Goal: Information Seeking & Learning: Learn about a topic

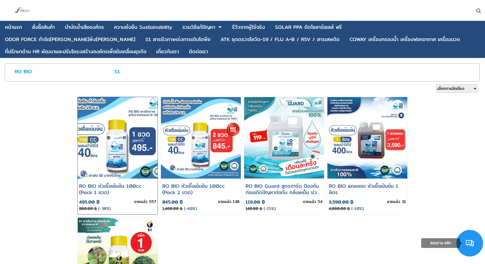
click at [136, 108] on img at bounding box center [118, 138] width 96 height 98
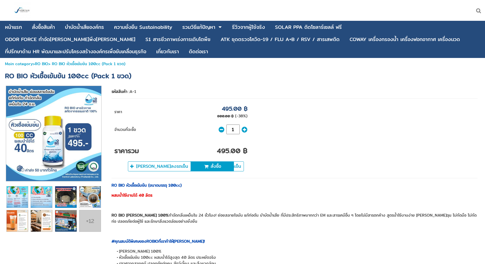
click at [101, 75] on span "RO BIO หัวเชื้อเข้มข้น 100cc (Pack 1 ขวด)" at bounding box center [68, 75] width 126 height 11
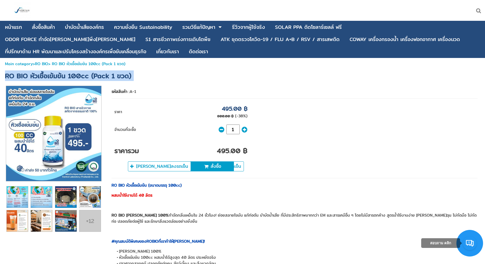
click at [101, 75] on span "RO BIO หัวเชื้อเข้มข้น 100cc (Pack 1 ขวด)" at bounding box center [68, 75] width 126 height 11
copy div "RO BIO หัวเชื้อเข้มข้น 100cc (Pack 1 ขวด)"
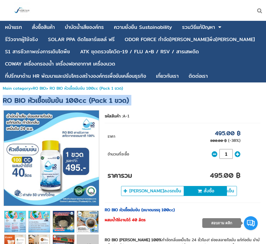
click at [26, 100] on span "RO BIO หัวเชื้อเข้มข้น 100cc (Pack 1 ขวด)" at bounding box center [66, 100] width 126 height 11
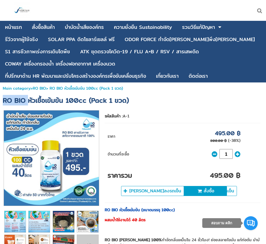
drag, startPoint x: 27, startPoint y: 100, endPoint x: -1, endPoint y: 100, distance: 27.4
click at [0, 100] on html "ย้อนกลับ หน้าแรก สั่งซื้อสินค้า บําบัดน้ำเสียองค์กร ความยั่งยืน Sustainability …" at bounding box center [133, 122] width 266 height 244
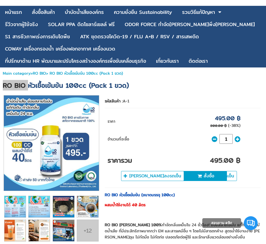
scroll to position [28, 0]
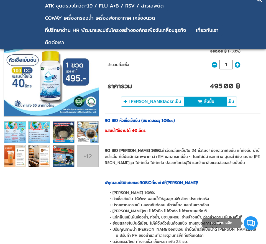
click at [128, 202] on span "ปราศจากสารเคมี ปลอดภัยต่อคน สัตว์เลี้ยง และสิ่งแวดล้อม" at bounding box center [161, 205] width 97 height 6
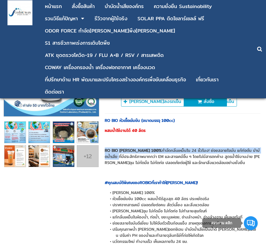
drag, startPoint x: 108, startPoint y: 150, endPoint x: 135, endPoint y: 156, distance: 27.8
click at [135, 156] on p "RO BIO สารชีวภาพสกัดจากธรรมชาติ 100% กำจัดกลิ่นเหม็นใน 24 ชั่วโมง! ย่อยสลายไขมั…" at bounding box center [183, 156] width 156 height 18
copy p "RO BIO สารชีวภาพสกัดจากธรรมชาติ 100% กำจัดกลิ่นเหม็นใน 24 ชั่วโมง! ย่อยสลายไขมั…"
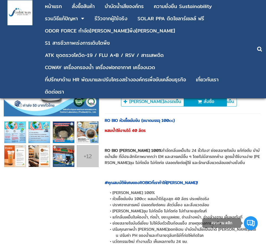
click at [128, 162] on p "RO BIO สารชีวภาพสกัดจากธรรมชาติ 100% กำจัดกลิ่นเหม็นใน 24 ชั่วโมง! ย่อยสลายไขมั…" at bounding box center [183, 156] width 156 height 18
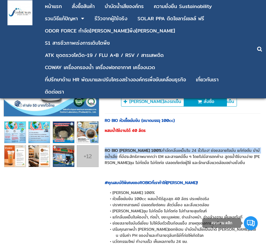
drag, startPoint x: 134, startPoint y: 156, endPoint x: 105, endPoint y: 153, distance: 28.7
click at [105, 153] on p "RO BIO สารชีวภาพสกัดจากธรรมชาติ 100% กำจัดกลิ่นเหม็นใน 24 ชั่วโมง! ย่อยสลายไขมั…" at bounding box center [183, 156] width 156 height 18
copy p "RO BIO สารชีวภาพสกัดจากธรรมชาติ 100% กำจัดกลิ่นเหม็นใน 24 ชั่วโมง! ย่อยสลายไขมั…"
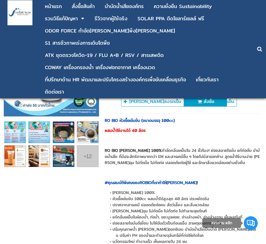
click at [142, 159] on p "RO BIO สารชีวภาพสกัดจากธรรมชาติ 100% กำจัดกลิ่นเหม็นใน 24 ชั่วโมง! ย่อยสลายไขมั…" at bounding box center [183, 156] width 156 height 18
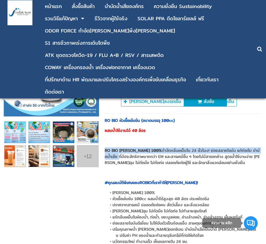
drag, startPoint x: 135, startPoint y: 157, endPoint x: 106, endPoint y: 153, distance: 29.6
click at [106, 153] on p "RO BIO สารชีวภาพสกัดจากธรรมชาติ 100% กำจัดกลิ่นเหม็นใน 24 ชั่วโมง! ย่อยสลายไขมั…" at bounding box center [183, 156] width 156 height 18
copy p "RO BIO สารชีวภาพสกัดจากธรรมชาติ 100% กำจัดกลิ่นเหม็นใน 24 ชั่วโมง! ย่อยสลายไขมั…"
